Goal: Information Seeking & Learning: Learn about a topic

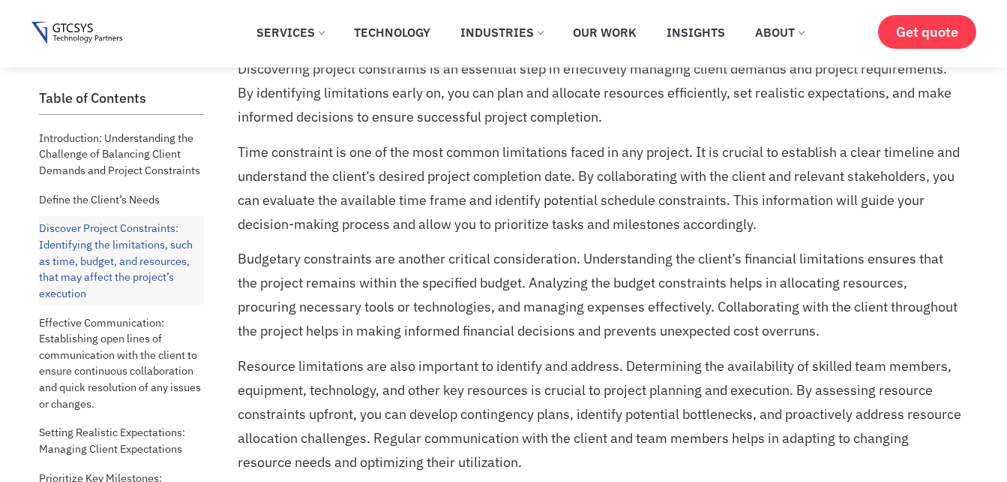
scroll to position [1758, 0]
click at [949, 32] on span "Get quote" at bounding box center [927, 32] width 62 height 16
click at [484, 269] on p "Budgetary constraints are another critical consideration. Understanding the cli…" at bounding box center [602, 294] width 728 height 96
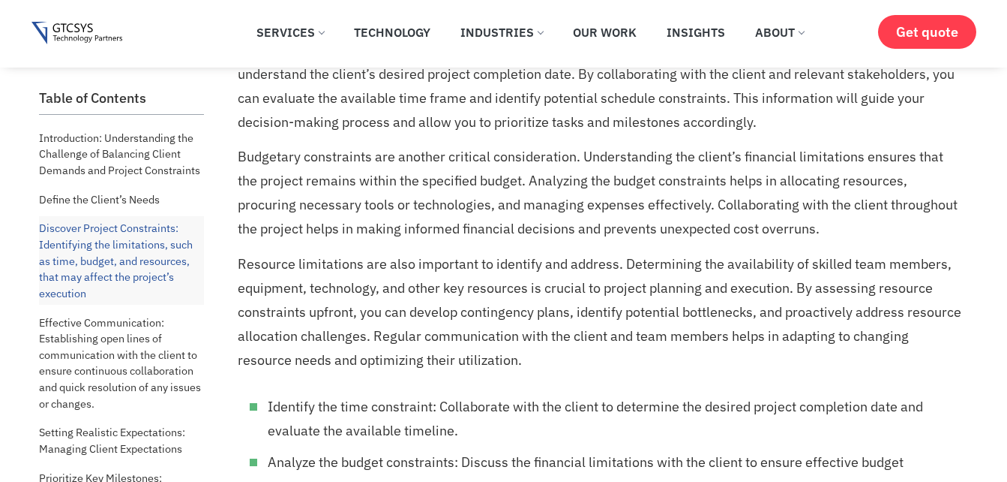
scroll to position [1859, 0]
click at [463, 361] on p "Resource limitations are also important to identify and address. Determining th…" at bounding box center [602, 313] width 728 height 120
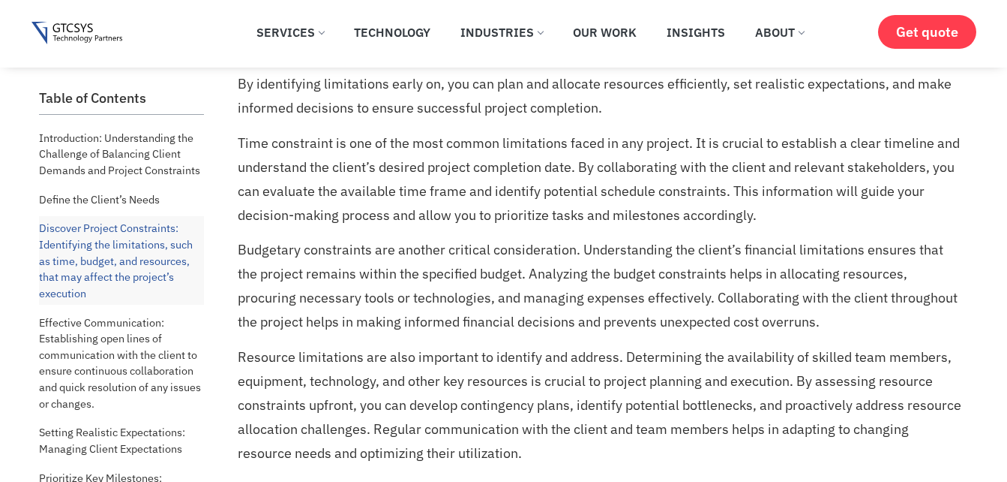
scroll to position [1766, 0]
click at [413, 299] on p "Budgetary constraints are another critical consideration. Understanding the cli…" at bounding box center [602, 287] width 728 height 96
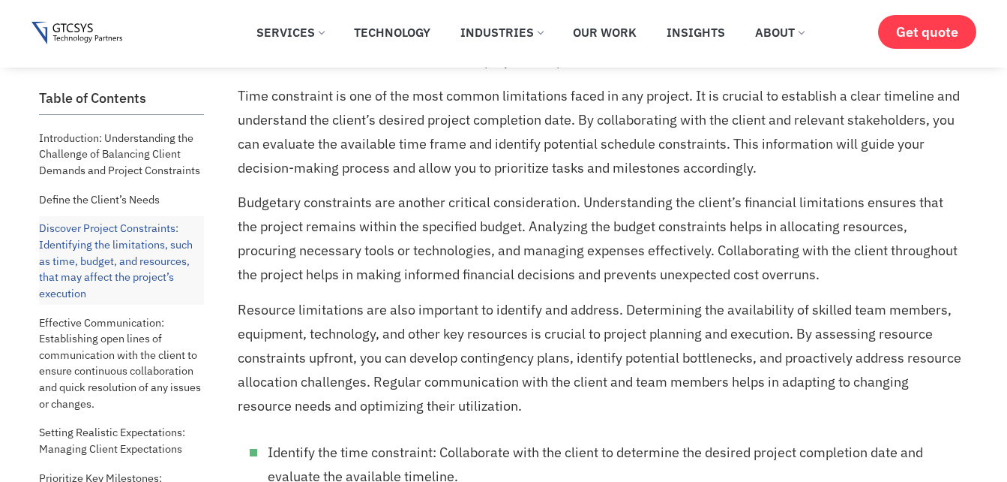
scroll to position [1821, 0]
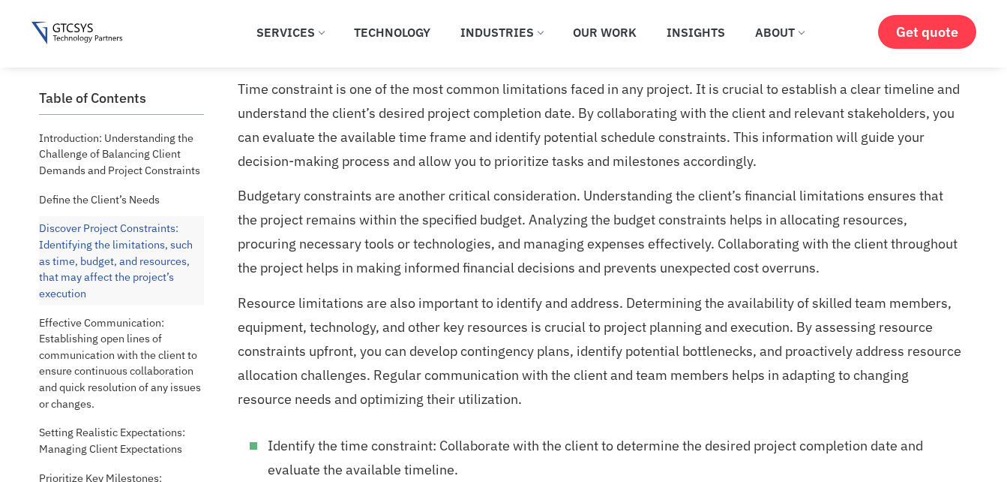
click at [749, 267] on p "Budgetary constraints are another critical consideration. Understanding the cli…" at bounding box center [602, 232] width 728 height 96
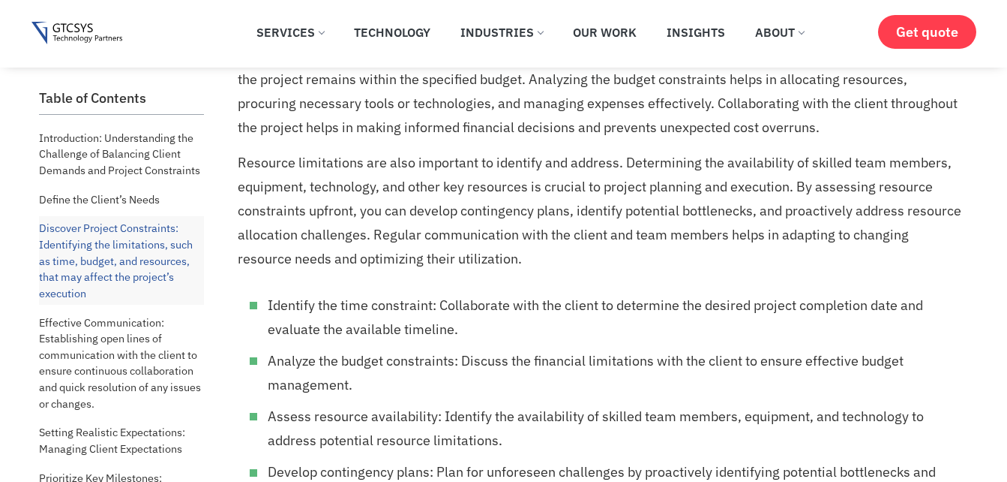
scroll to position [1962, 0]
click at [576, 321] on li "Identify the time constraint: Collaborate with the client to determine the desi…" at bounding box center [617, 317] width 698 height 48
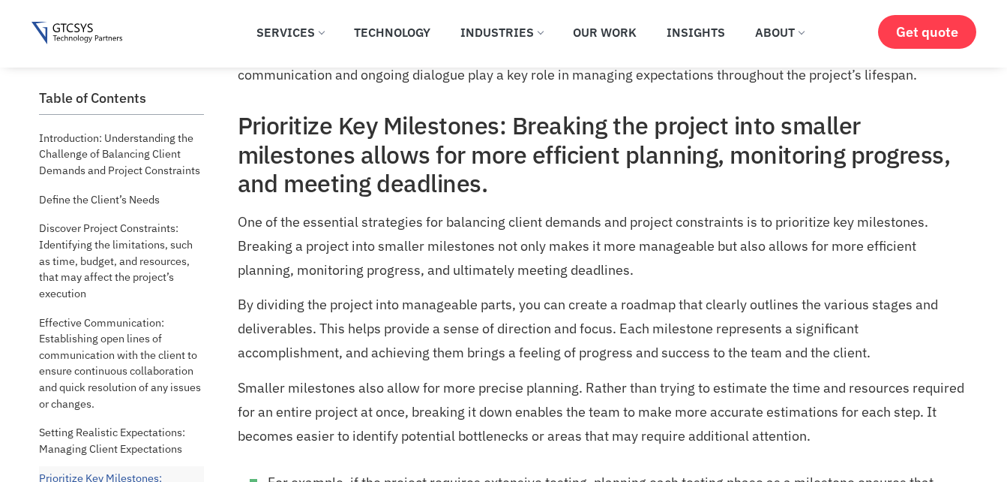
scroll to position [4195, 0]
click at [341, 244] on p "One of the essential strategies for balancing client demands and project constr…" at bounding box center [602, 245] width 728 height 72
click at [346, 175] on h2 "Prioritize Key Milestones: Breaking the project into smaller milestones allows …" at bounding box center [602, 153] width 728 height 86
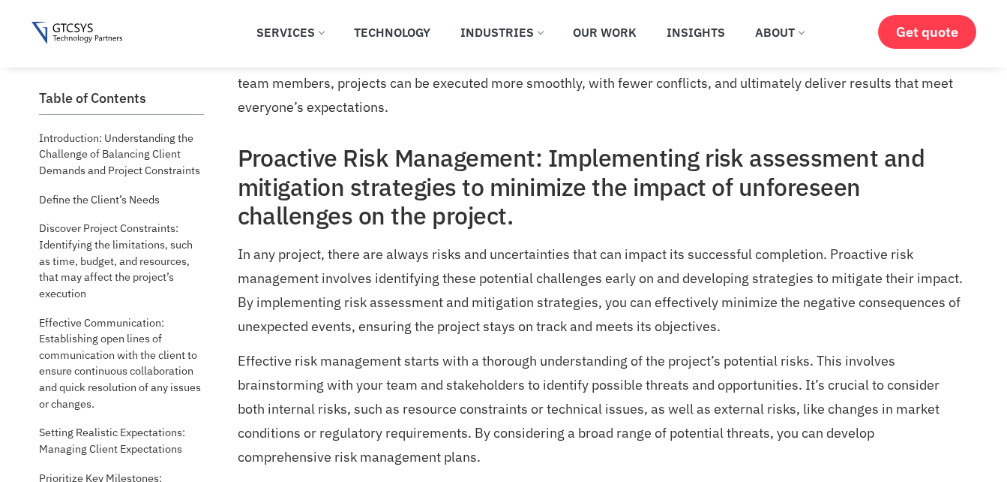
scroll to position [6531, 0]
